Goal: Information Seeking & Learning: Learn about a topic

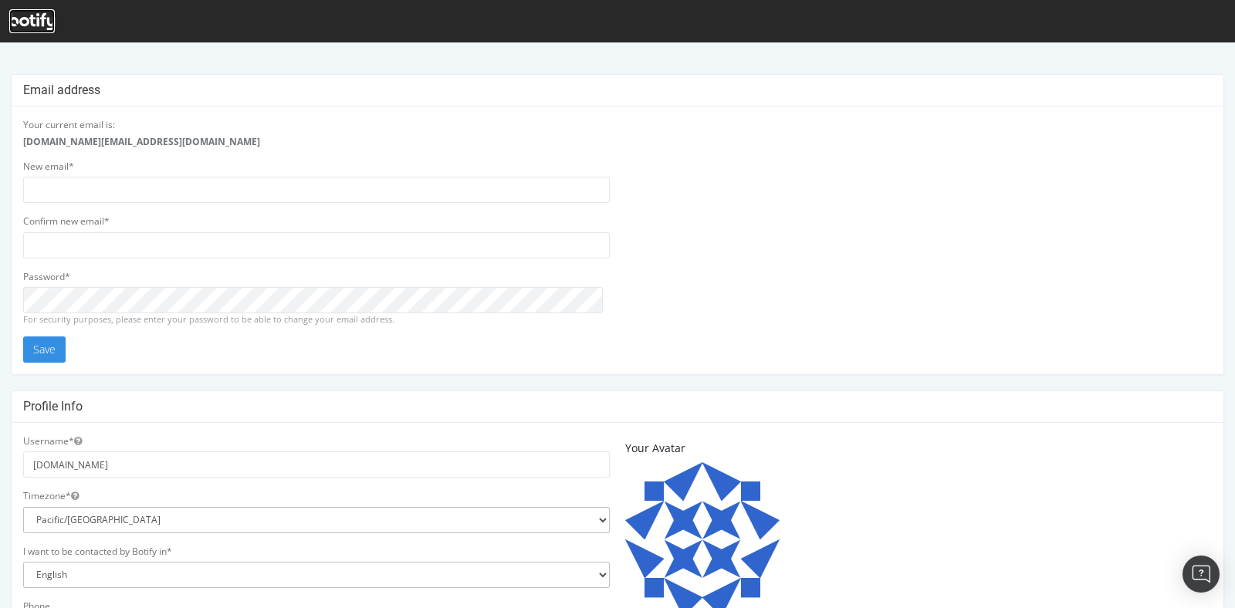
click at [39, 12] on div at bounding box center [32, 21] width 46 height 24
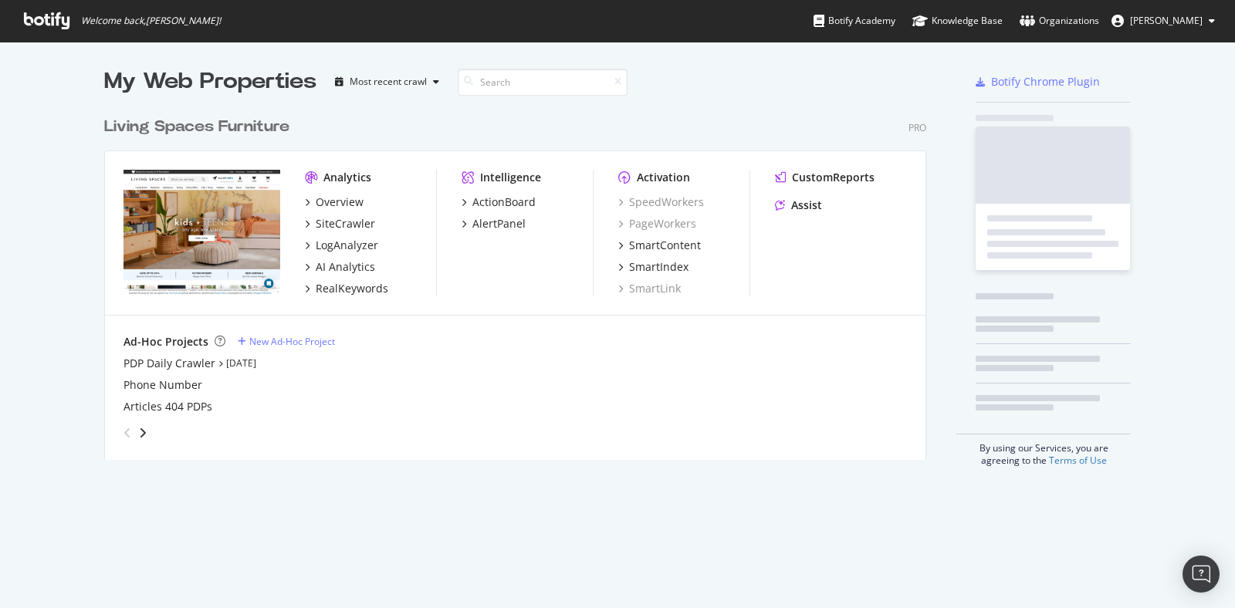
scroll to position [348, 819]
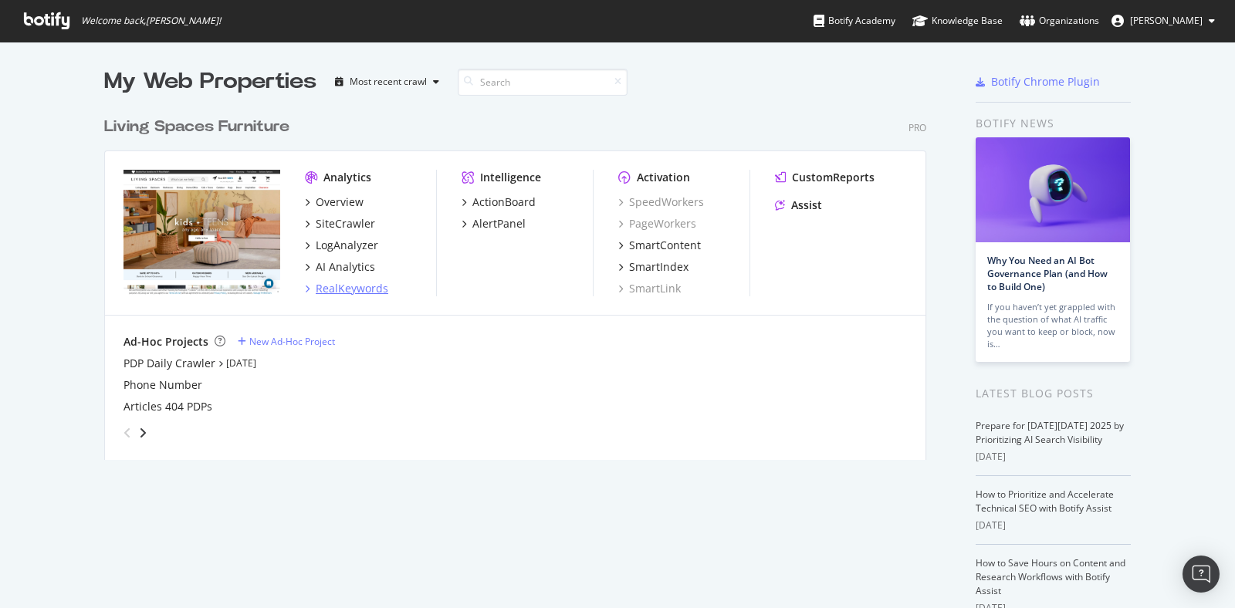
click at [350, 282] on div "RealKeywords" at bounding box center [352, 288] width 73 height 15
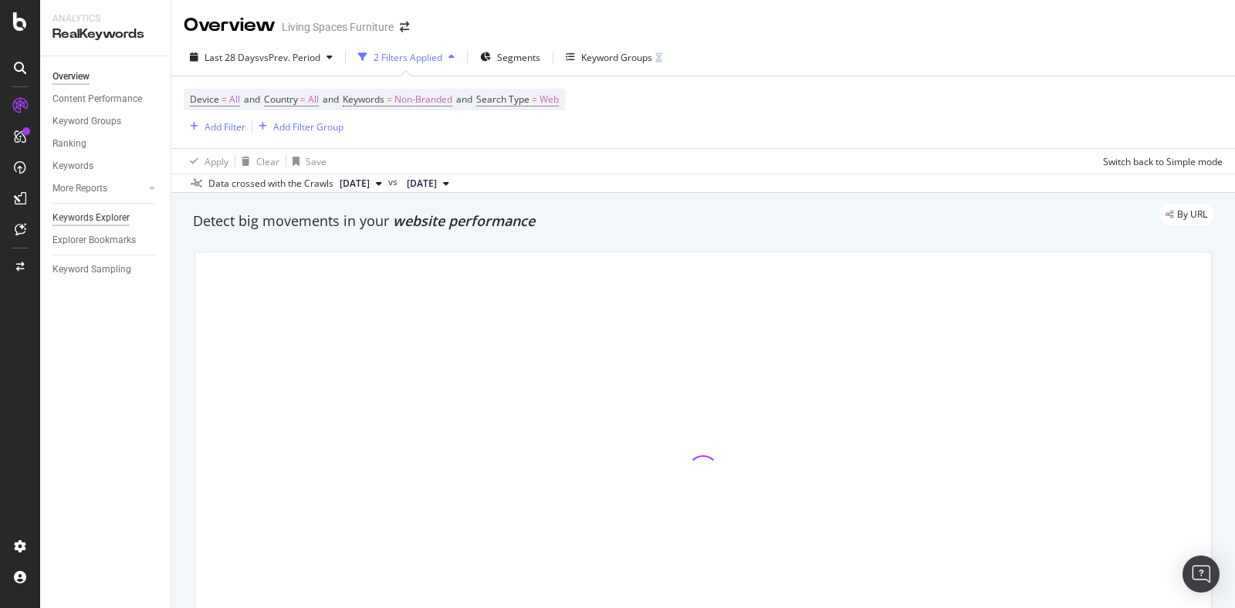
click at [119, 218] on div "Keywords Explorer" at bounding box center [90, 218] width 77 height 16
